Goal: Task Accomplishment & Management: Complete application form

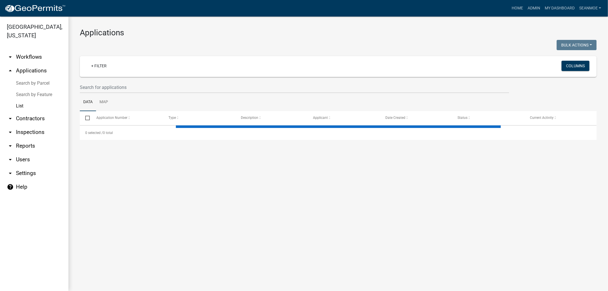
select select "1: 25"
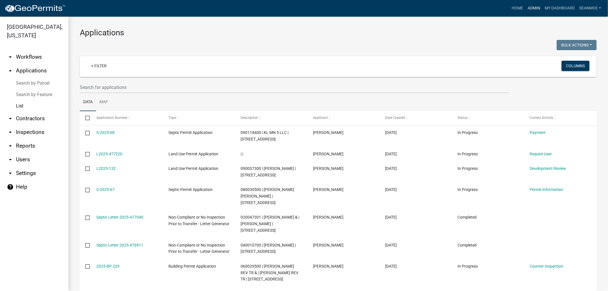
click at [534, 8] on link "Admin" at bounding box center [534, 8] width 17 height 11
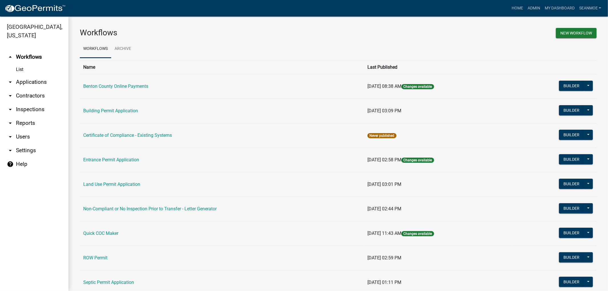
click at [32, 80] on link "arrow_drop_down Applications" at bounding box center [34, 82] width 68 height 14
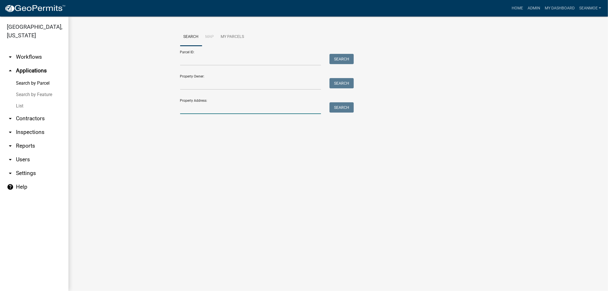
click at [206, 110] on input "Property Address:" at bounding box center [250, 108] width 141 height 12
click at [216, 86] on input "Property Owner:" at bounding box center [250, 84] width 141 height 12
click at [345, 86] on button "Search" at bounding box center [342, 83] width 24 height 10
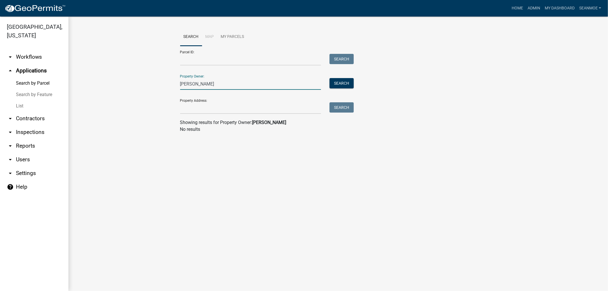
drag, startPoint x: 206, startPoint y: 85, endPoint x: 175, endPoint y: 81, distance: 30.7
click at [175, 81] on wm-workflow-application-search-view "Search Map My Parcels Parcel ID: Search Property Owner: [PERSON_NAME] Search Pr…" at bounding box center [338, 83] width 517 height 110
type input "r"
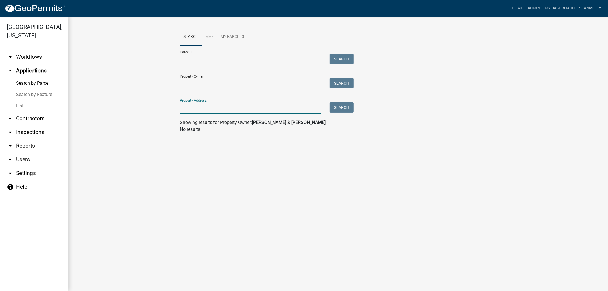
click at [206, 113] on input "Property Address:" at bounding box center [250, 108] width 141 height 12
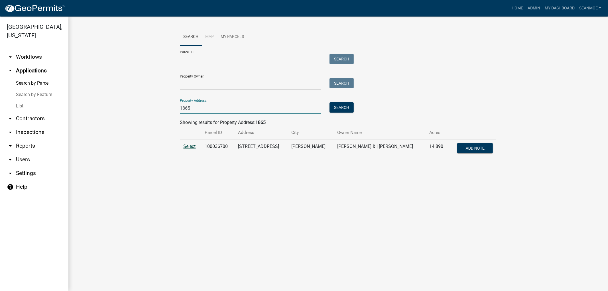
type input "1865"
click at [190, 145] on span "Select" at bounding box center [190, 146] width 12 height 5
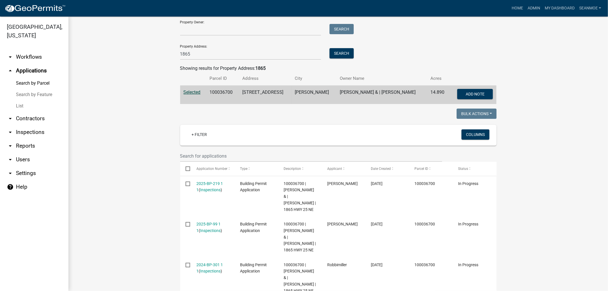
scroll to position [138, 0]
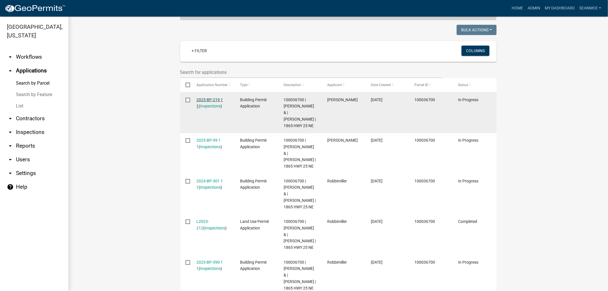
click at [208, 98] on link "2025-BP-219 1 1" at bounding box center [209, 103] width 27 height 11
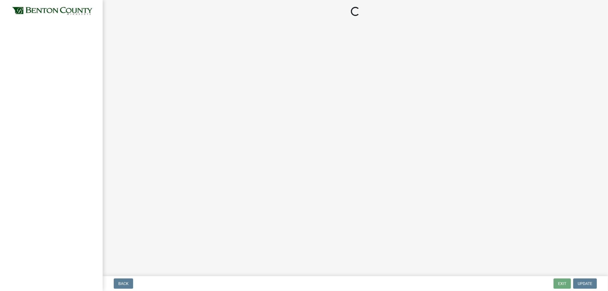
select select "3: 3"
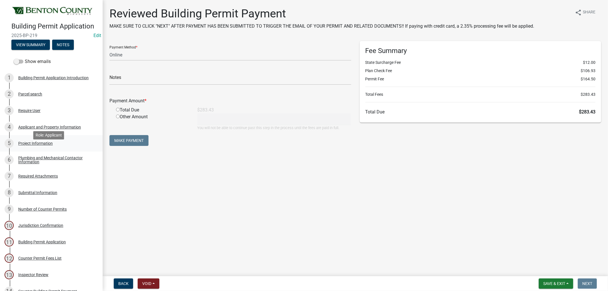
click at [39, 145] on div "Project Information" at bounding box center [35, 143] width 35 height 4
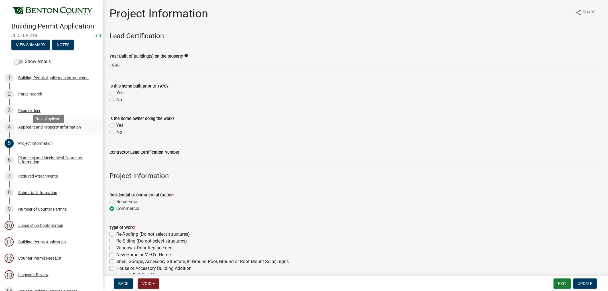
click at [35, 129] on div "Applicant and Property Information" at bounding box center [49, 127] width 63 height 4
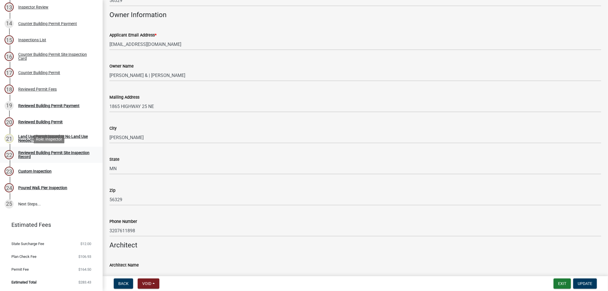
scroll to position [212, 0]
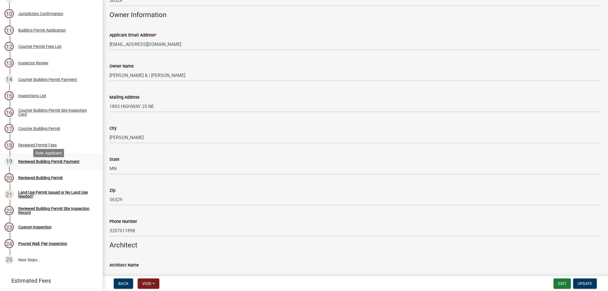
click at [46, 164] on div "Reviewed Building Permit Payment" at bounding box center [48, 162] width 61 height 4
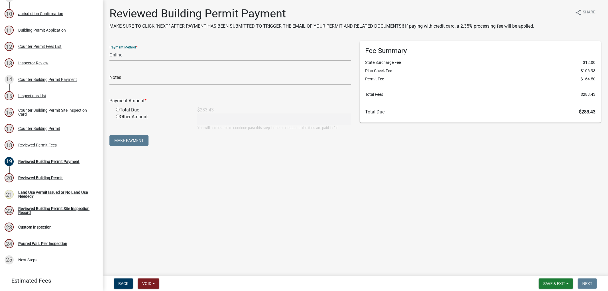
drag, startPoint x: 123, startPoint y: 56, endPoint x: 121, endPoint y: 60, distance: 4.2
click at [123, 56] on select "Credit Card POS Check Cash Online" at bounding box center [231, 55] width 242 height 12
select select "1: 0"
click at [110, 49] on select "Credit Card POS Check Cash Online" at bounding box center [231, 55] width 242 height 12
click at [135, 80] on input "text" at bounding box center [231, 79] width 242 height 12
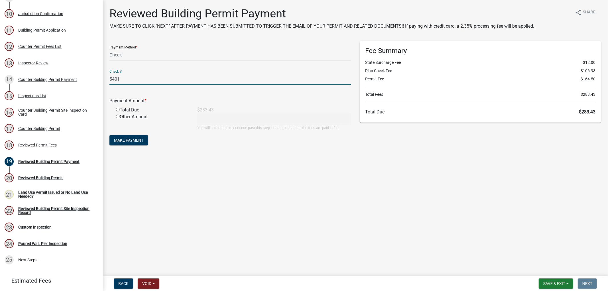
type input "5401"
click at [117, 109] on input "radio" at bounding box center [118, 110] width 4 height 4
radio input "true"
type input "283.43"
click at [127, 140] on span "Make Payment" at bounding box center [128, 140] width 29 height 5
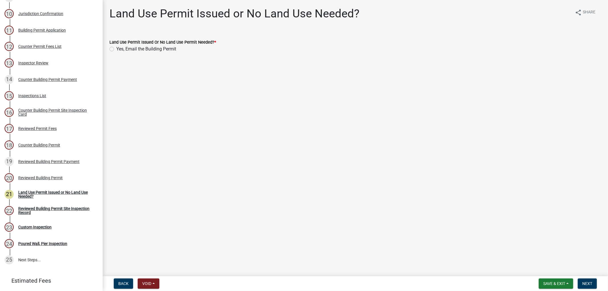
click at [116, 50] on label "Yes, Email the Building Permit" at bounding box center [146, 49] width 60 height 7
click at [116, 49] on input "Yes, Email the Building Permit" at bounding box center [118, 48] width 4 height 4
radio input "true"
click at [586, 283] on span "Next" at bounding box center [588, 283] width 10 height 5
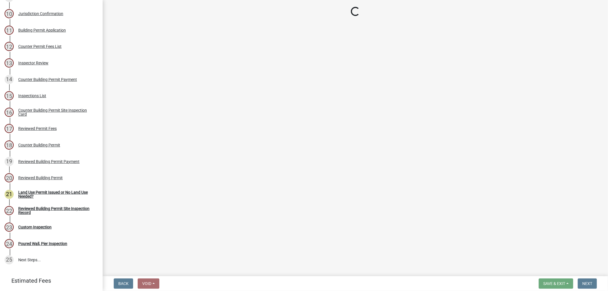
select select "17bfa135-5610-45df-8ce7-87530b7d86d4"
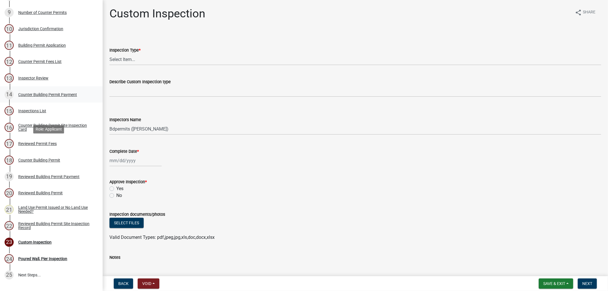
scroll to position [244, 0]
